Goal: Transaction & Acquisition: Subscribe to service/newsletter

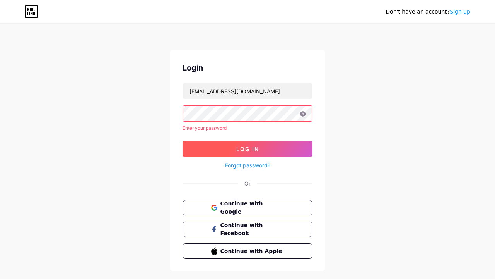
click at [248, 146] on span "Log In" at bounding box center [247, 149] width 23 height 7
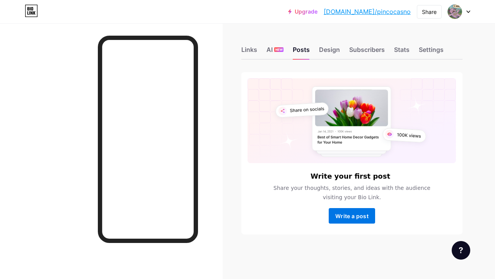
click at [352, 216] on span "Write a post" at bounding box center [352, 215] width 33 height 7
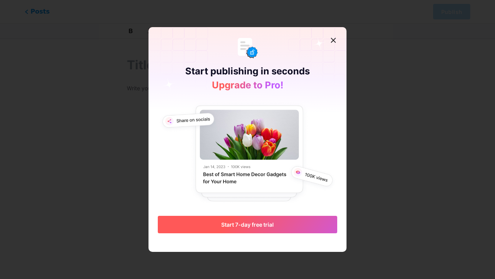
click at [254, 227] on span "Start 7-day free trial" at bounding box center [247, 224] width 53 height 7
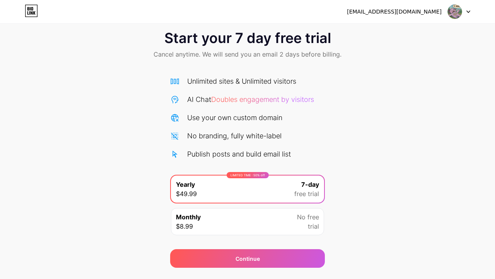
scroll to position [10, 0]
